Goal: Book appointment/travel/reservation

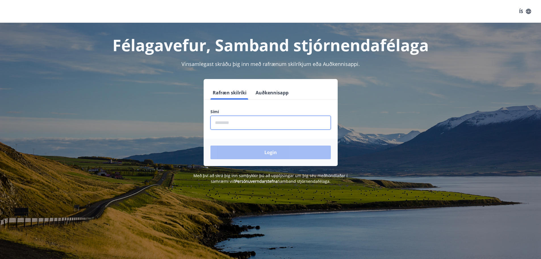
click at [239, 123] on input "phone" at bounding box center [271, 123] width 121 height 14
type input "********"
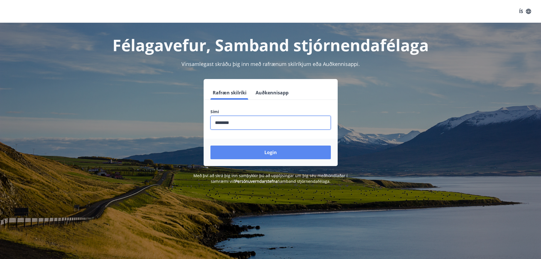
click at [250, 150] on button "Login" at bounding box center [271, 153] width 121 height 14
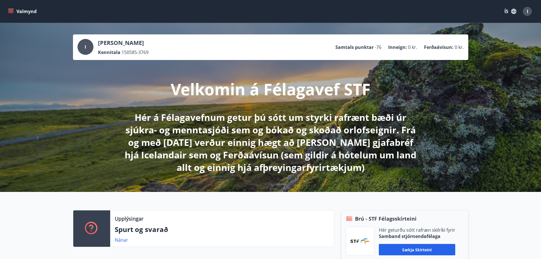
click at [14, 13] on button "Valmynd" at bounding box center [23, 11] width 32 height 10
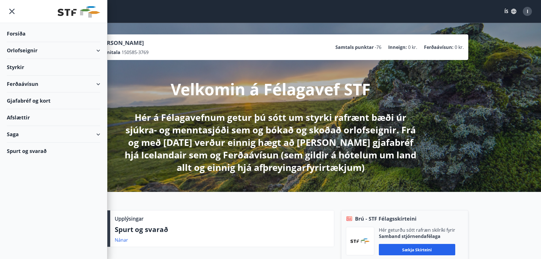
click at [100, 47] on div "Orlofseignir" at bounding box center [54, 50] width 94 height 17
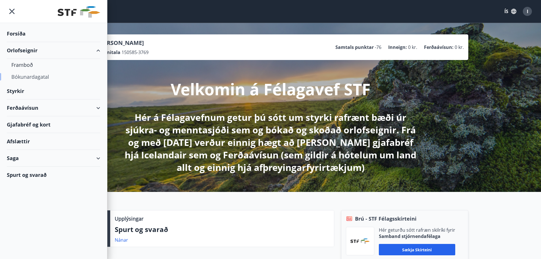
click at [41, 79] on div "Bókunardagatal" at bounding box center [53, 77] width 84 height 12
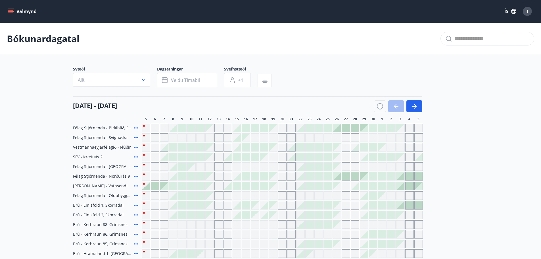
click at [139, 127] on icon at bounding box center [136, 127] width 7 height 7
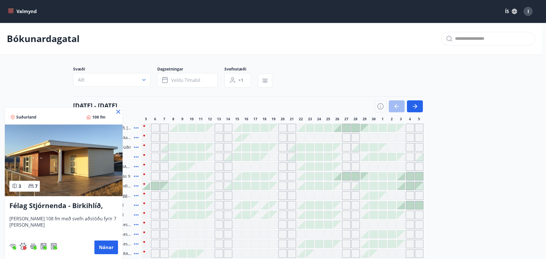
click at [119, 109] on icon at bounding box center [118, 111] width 7 height 7
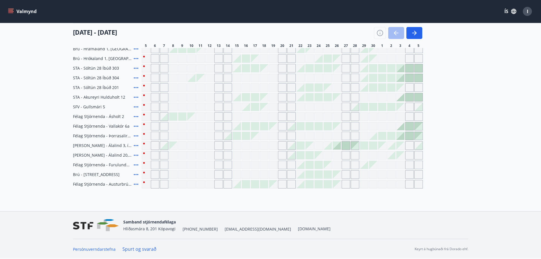
scroll to position [63, 0]
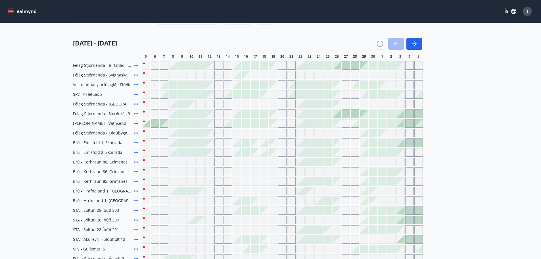
drag, startPoint x: 330, startPoint y: 115, endPoint x: 331, endPoint y: 119, distance: 4.1
click at [328, 110] on div at bounding box center [328, 114] width 8 height 8
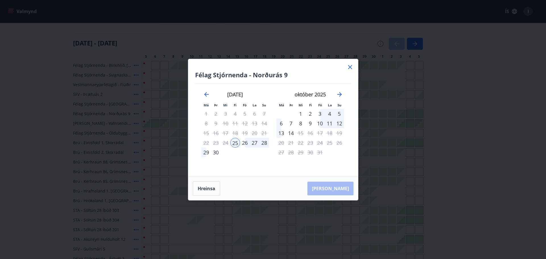
click at [203, 152] on div "29" at bounding box center [206, 153] width 10 height 10
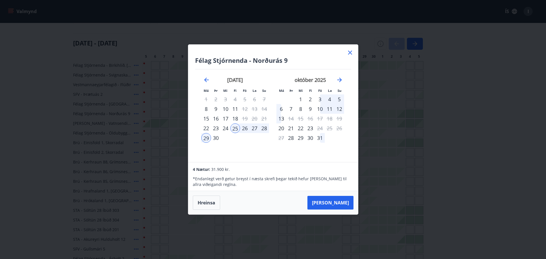
click at [204, 140] on div "29" at bounding box center [206, 138] width 10 height 10
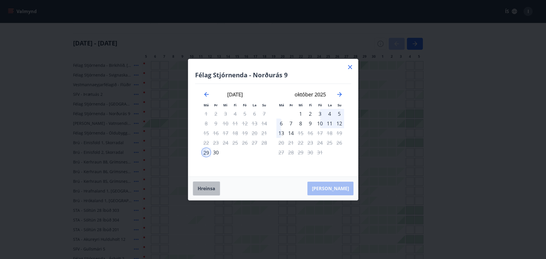
click at [214, 187] on button "Hreinsa" at bounding box center [206, 188] width 27 height 14
click at [235, 143] on div "25" at bounding box center [235, 143] width 10 height 10
click at [206, 153] on div "29" at bounding box center [206, 153] width 10 height 10
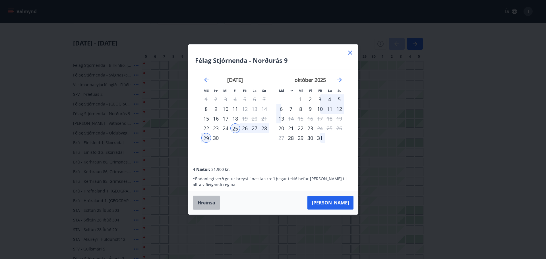
click at [208, 202] on button "Hreinsa" at bounding box center [206, 203] width 27 height 14
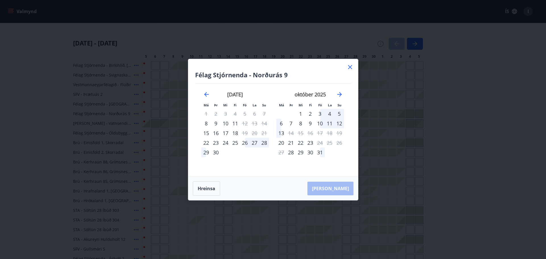
click at [244, 146] on div "26" at bounding box center [245, 143] width 10 height 10
click at [275, 142] on div "[DATE] 1 2 3 4 5 6 7 8 9 10 11 12 13 14 15 16 17 18 19 20 21 22 23 24 25 26 27 …" at bounding box center [310, 130] width 75 height 93
click at [263, 144] on div "28" at bounding box center [264, 143] width 10 height 10
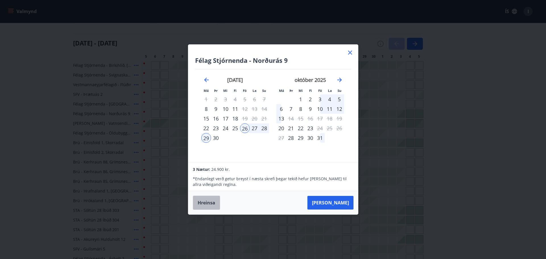
click at [214, 200] on button "Hreinsa" at bounding box center [206, 203] width 27 height 14
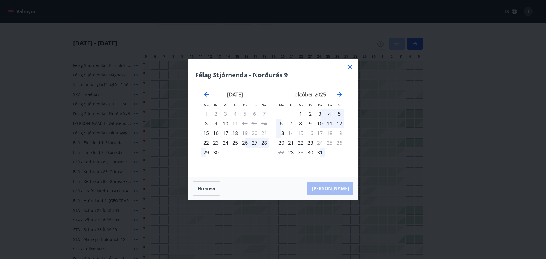
click at [349, 69] on icon at bounding box center [349, 67] width 7 height 7
click at [350, 66] on div at bounding box center [282, 65] width 281 height 9
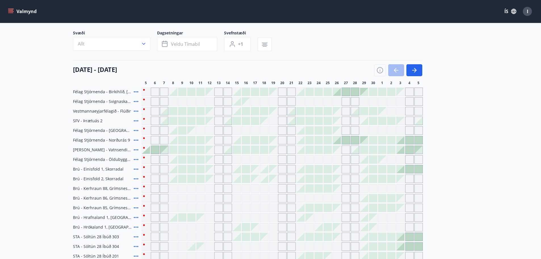
scroll to position [0, 0]
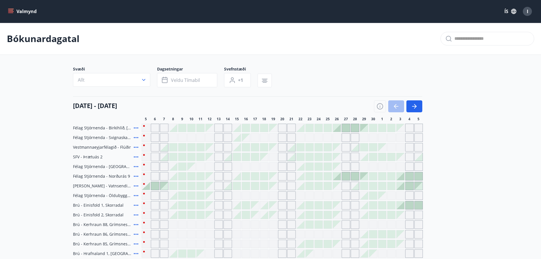
click at [327, 129] on div at bounding box center [328, 128] width 8 height 8
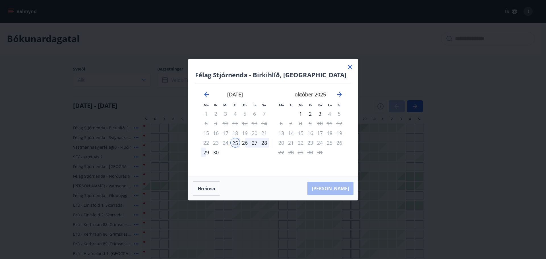
click at [205, 153] on div "29" at bounding box center [206, 153] width 10 height 10
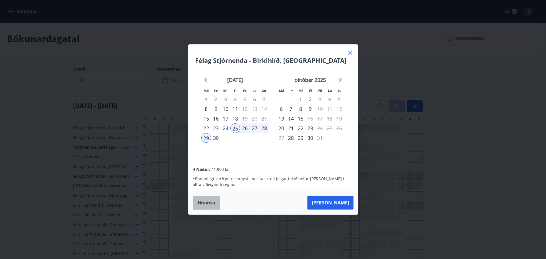
click at [209, 196] on button "Hreinsa" at bounding box center [206, 203] width 27 height 14
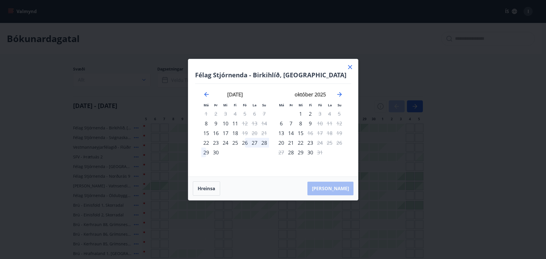
click at [247, 142] on div "26" at bounding box center [245, 143] width 10 height 10
click at [261, 143] on div "28" at bounding box center [264, 143] width 10 height 10
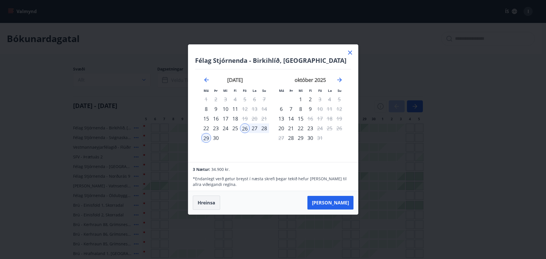
click at [214, 198] on button "Hreinsa" at bounding box center [206, 203] width 27 height 14
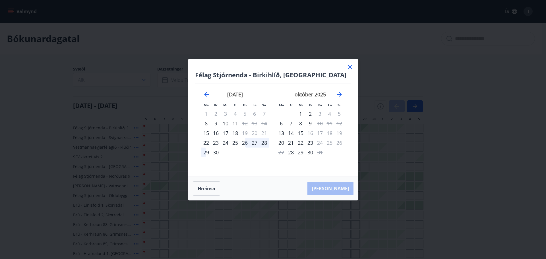
click at [352, 67] on icon at bounding box center [349, 67] width 7 height 7
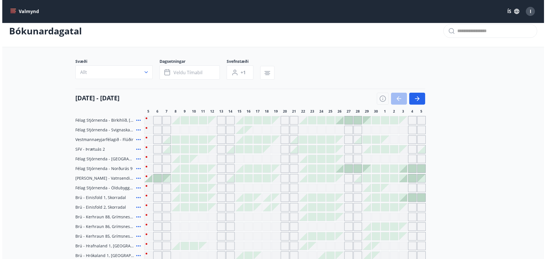
scroll to position [6, 0]
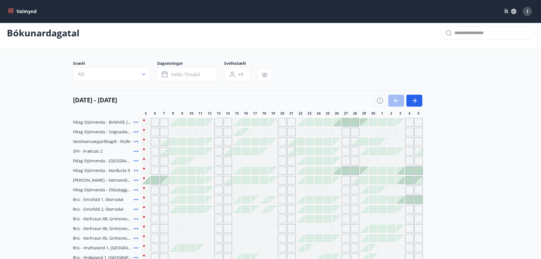
click at [134, 123] on icon at bounding box center [136, 122] width 7 height 7
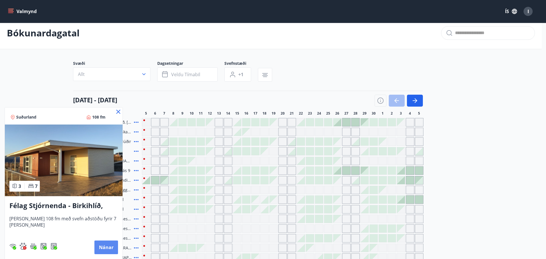
click at [103, 246] on button "Nánar" at bounding box center [106, 247] width 24 height 14
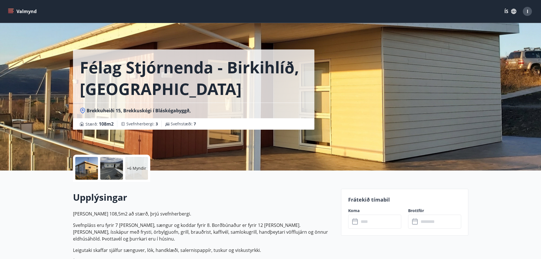
click at [135, 169] on p "+6 Myndir" at bounding box center [136, 168] width 19 height 6
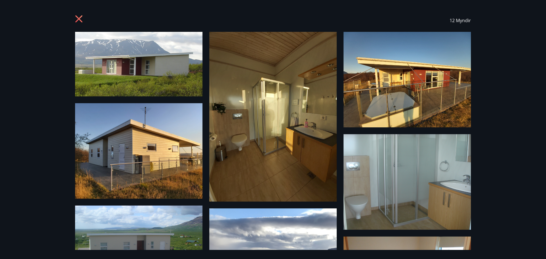
click at [79, 19] on icon at bounding box center [78, 18] width 7 height 7
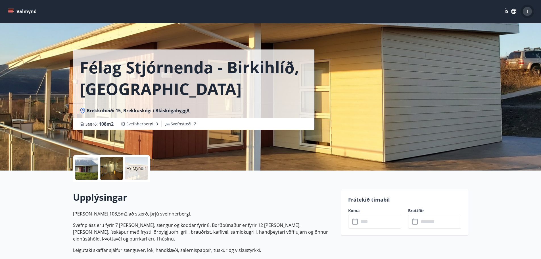
click at [525, 8] on div "I" at bounding box center [527, 11] width 9 height 9
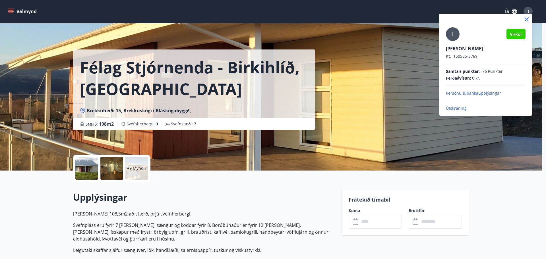
click at [463, 109] on p "Útskráning" at bounding box center [486, 108] width 80 height 6
